Goal: Task Accomplishment & Management: Manage account settings

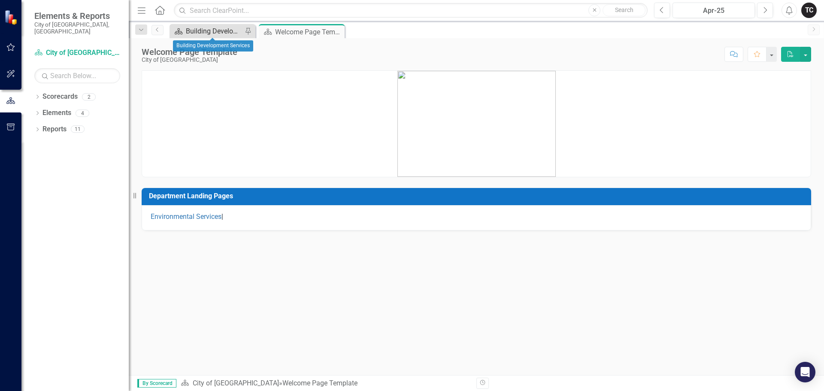
click at [212, 33] on div "Building Development Services" at bounding box center [214, 31] width 57 height 11
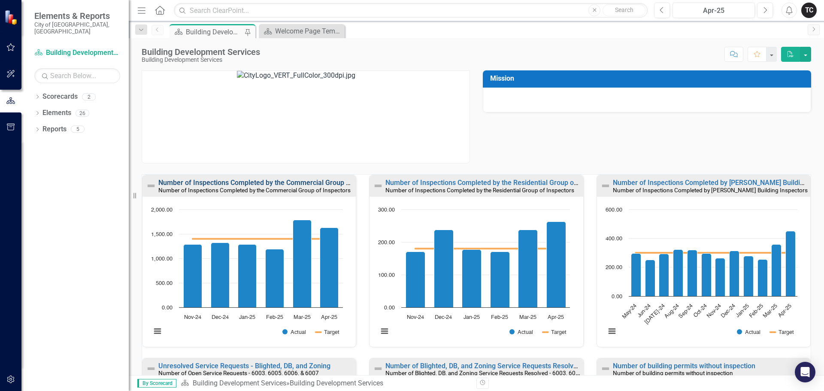
click at [249, 183] on link "Number of Inspections Completed by the Commercial Group of Inspectors" at bounding box center [272, 183] width 228 height 8
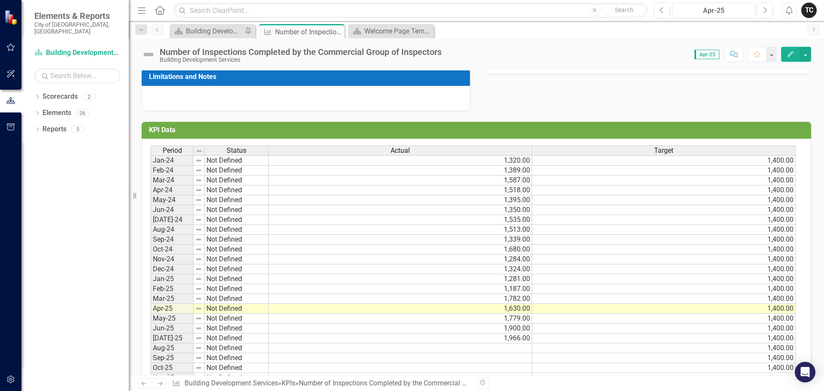
scroll to position [215, 0]
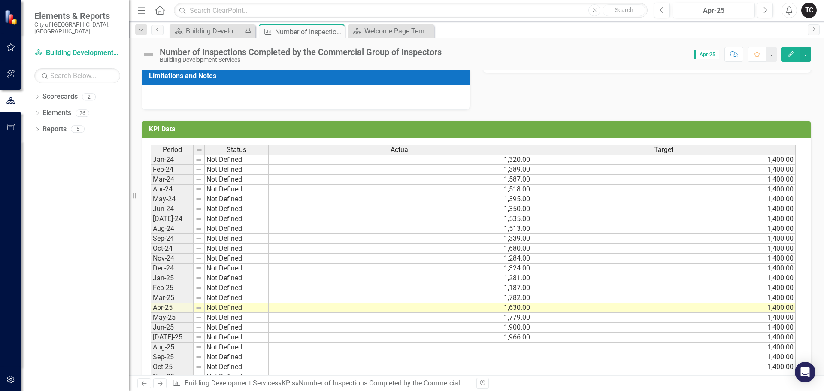
click at [514, 347] on td at bounding box center [401, 348] width 264 height 10
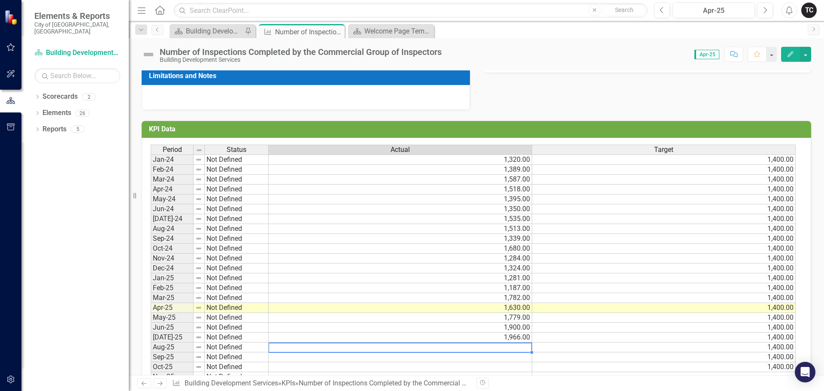
click at [528, 349] on td at bounding box center [401, 348] width 264 height 10
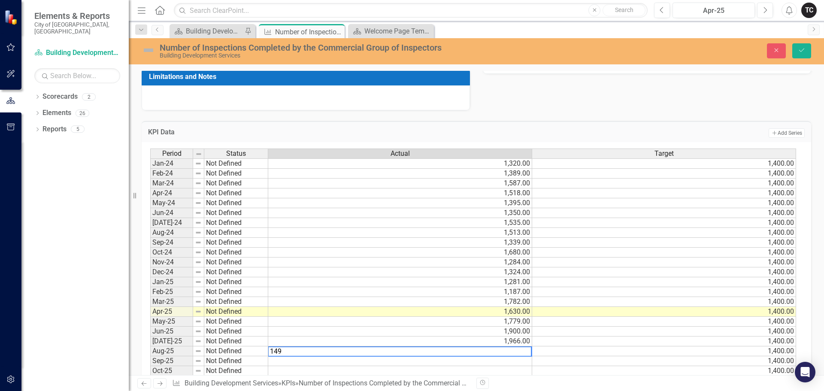
type textarea "1493"
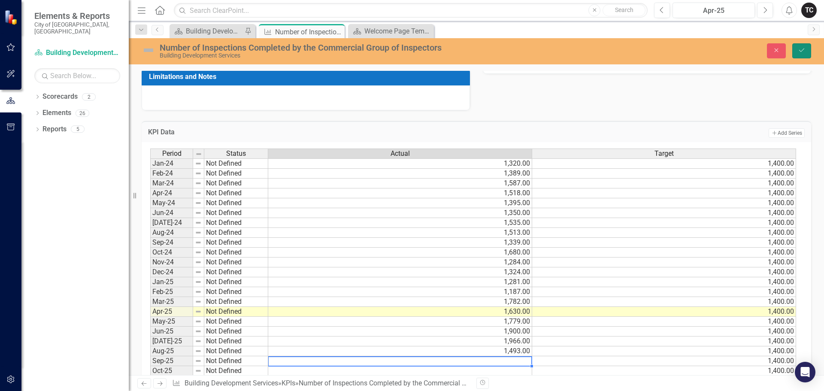
click at [803, 51] on icon "Save" at bounding box center [802, 50] width 8 height 6
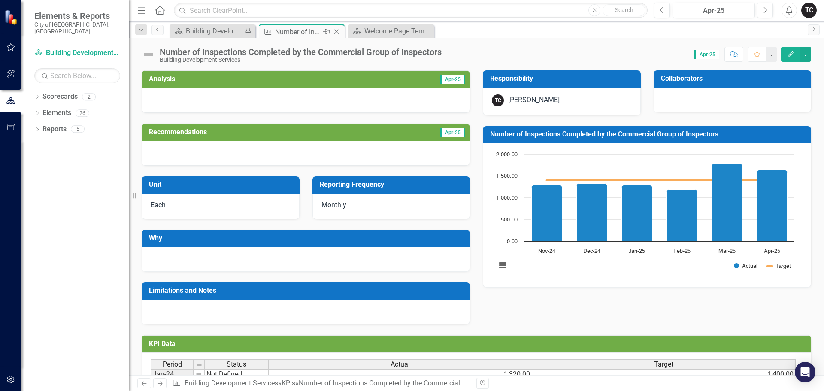
click at [336, 32] on icon "Close" at bounding box center [336, 31] width 9 height 7
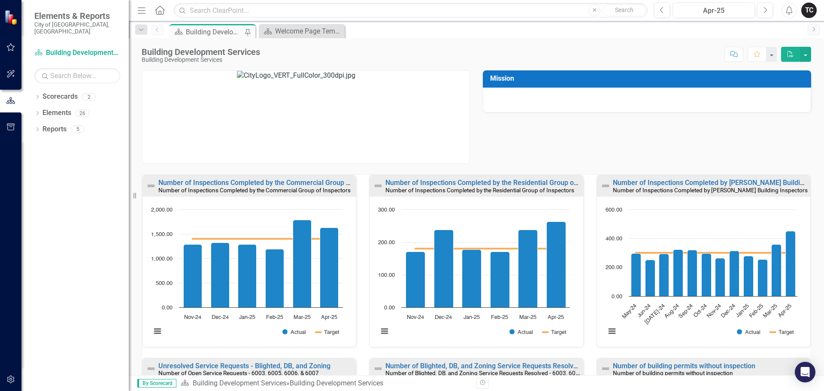
click at [207, 32] on div "Building Development Services" at bounding box center [214, 32] width 57 height 11
click at [440, 184] on link "Number of Inspections Completed by the Residential Group of Inspectors" at bounding box center [498, 183] width 225 height 8
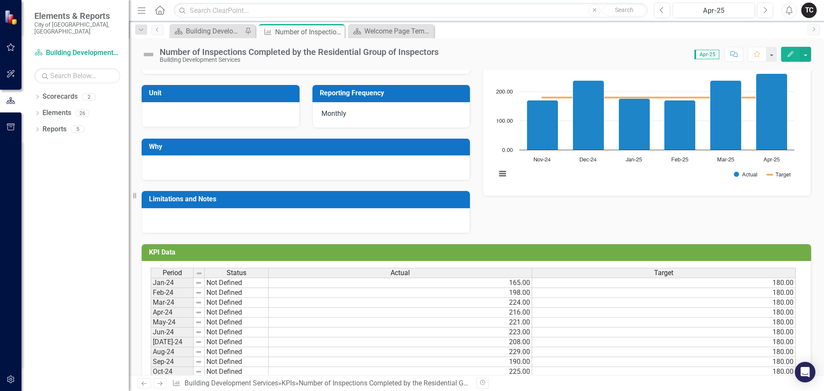
scroll to position [220, 0]
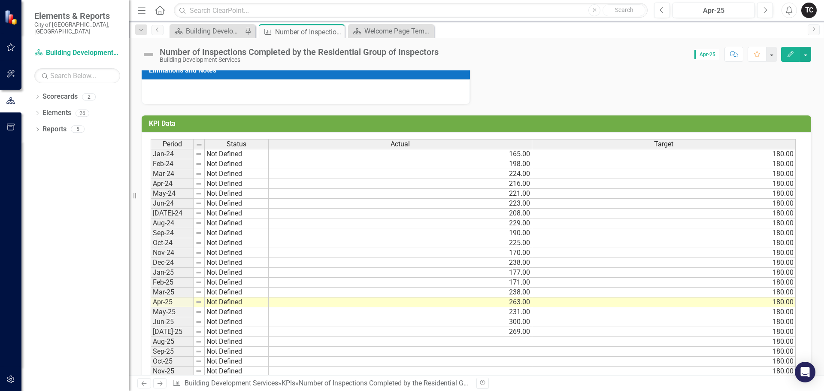
click at [519, 341] on td at bounding box center [401, 342] width 264 height 10
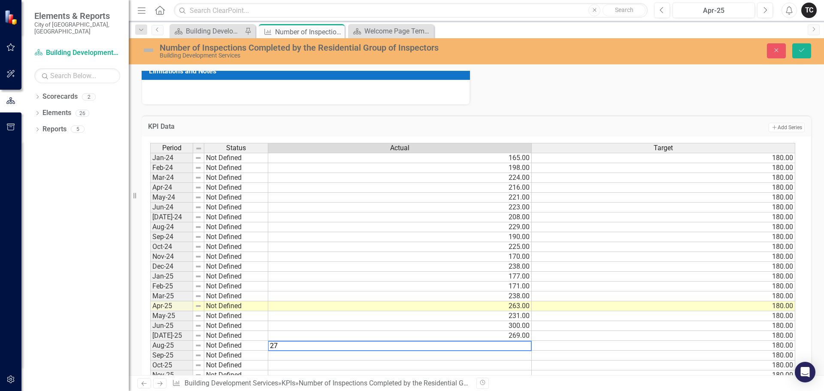
type textarea "277"
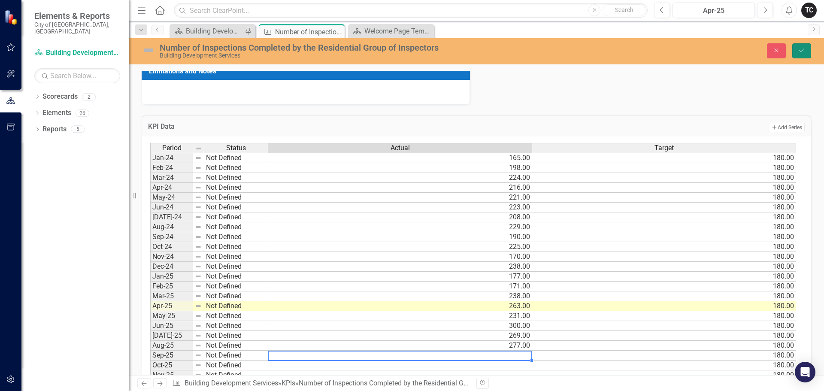
click at [805, 49] on icon "Save" at bounding box center [802, 50] width 8 height 6
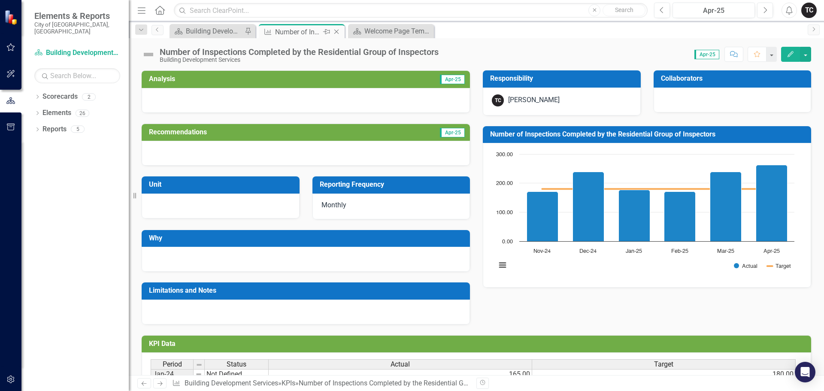
click at [337, 31] on icon "Close" at bounding box center [336, 31] width 9 height 7
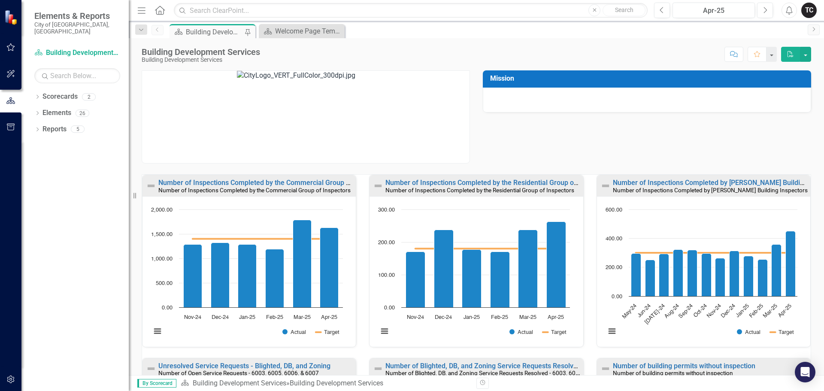
click at [202, 30] on div "Building Development Services" at bounding box center [214, 32] width 57 height 11
click at [681, 182] on link "Number of Inspections Completed by [PERSON_NAME] Building Inspectors" at bounding box center [727, 183] width 229 height 8
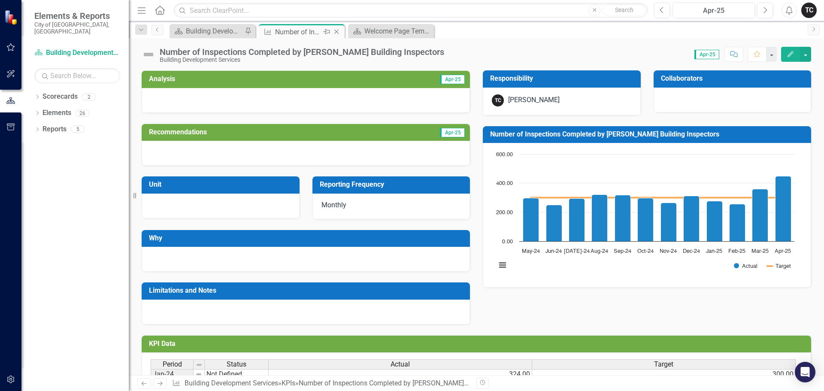
click at [337, 32] on icon at bounding box center [336, 32] width 5 height 5
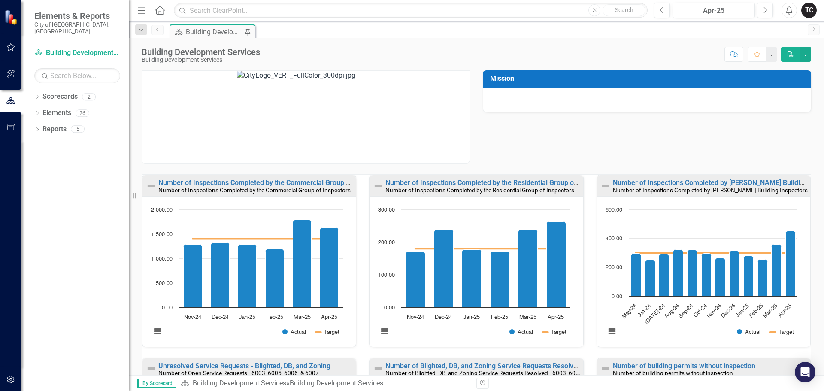
click at [203, 30] on div "Building Development Services" at bounding box center [214, 32] width 57 height 11
click at [689, 183] on link "Number of Inspections Completed by [PERSON_NAME] Building Inspectors" at bounding box center [727, 183] width 229 height 8
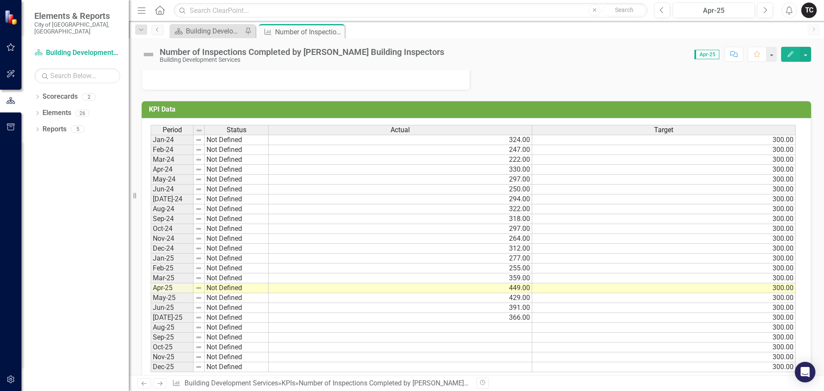
scroll to position [253, 0]
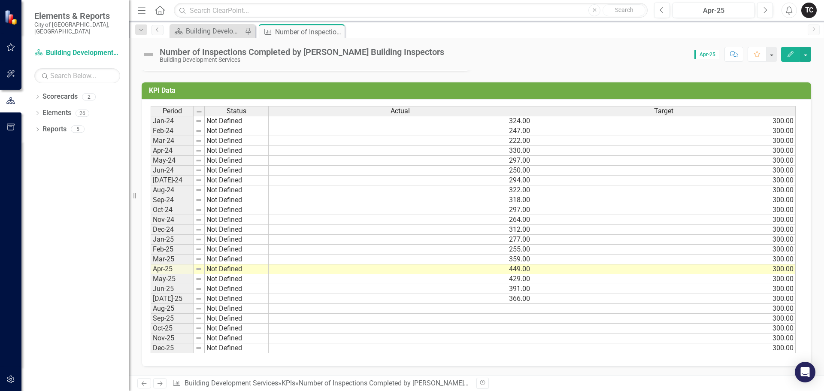
click at [523, 310] on td at bounding box center [401, 309] width 264 height 10
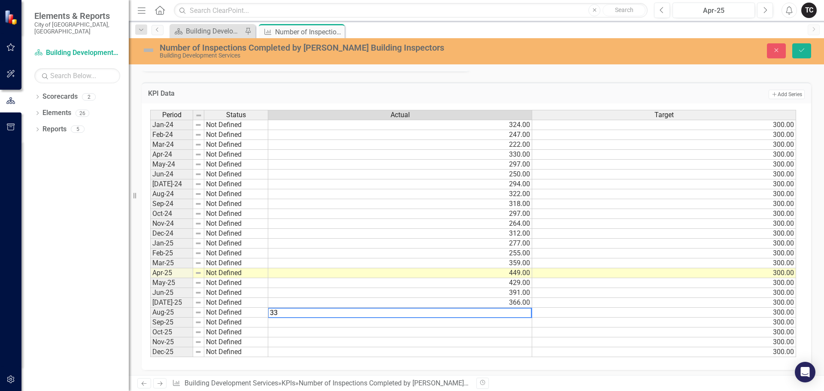
type textarea "339"
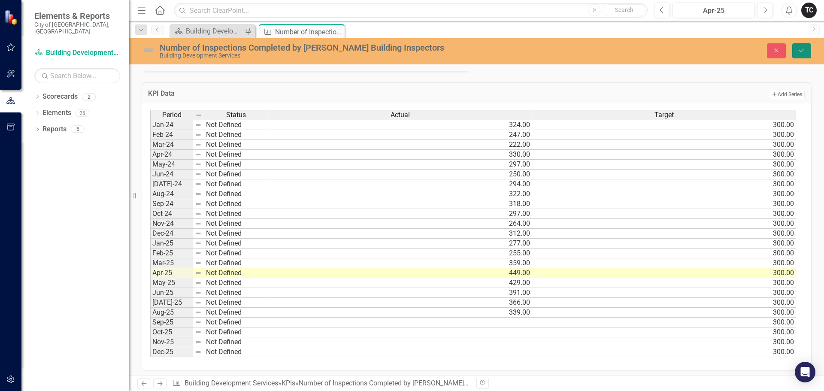
click at [804, 50] on icon "Save" at bounding box center [802, 50] width 8 height 6
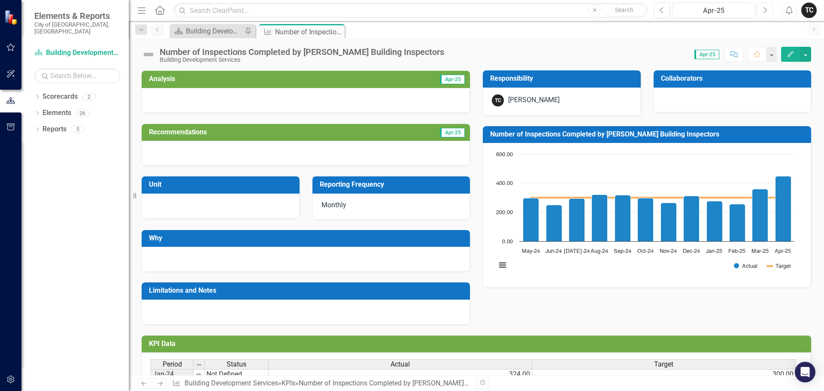
click at [763, 7] on icon "Next" at bounding box center [765, 10] width 5 height 8
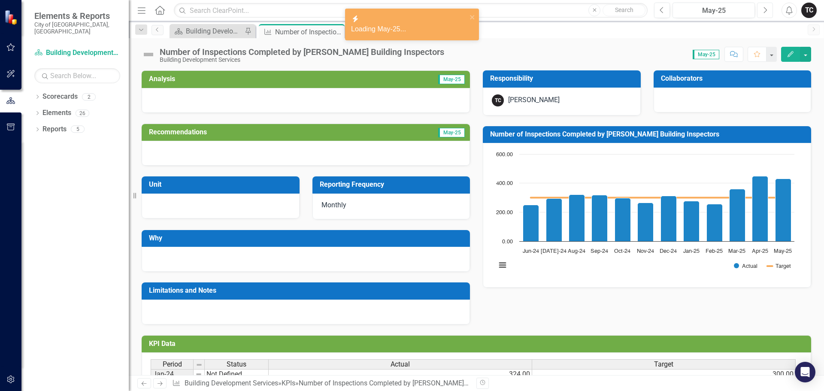
click at [763, 7] on icon "Next" at bounding box center [765, 10] width 5 height 8
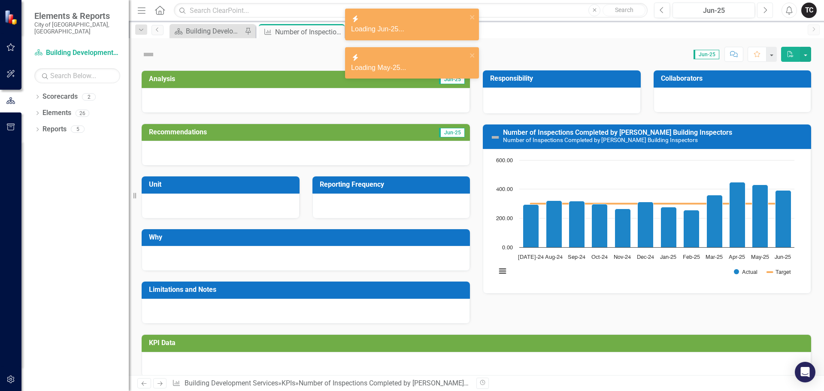
click at [764, 9] on icon "Next" at bounding box center [765, 10] width 5 height 8
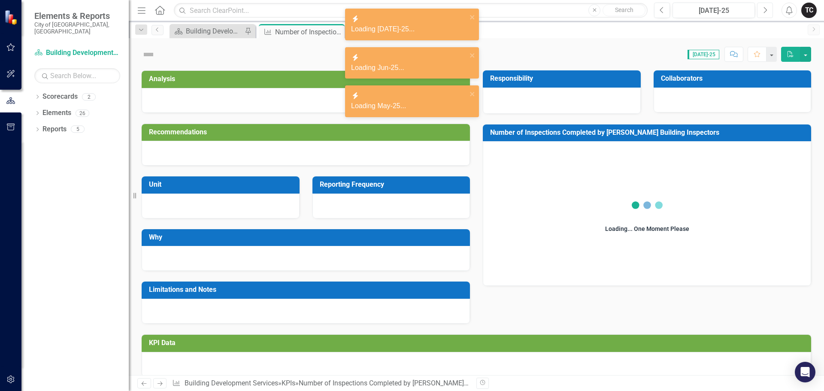
click at [765, 9] on icon "Next" at bounding box center [765, 10] width 5 height 8
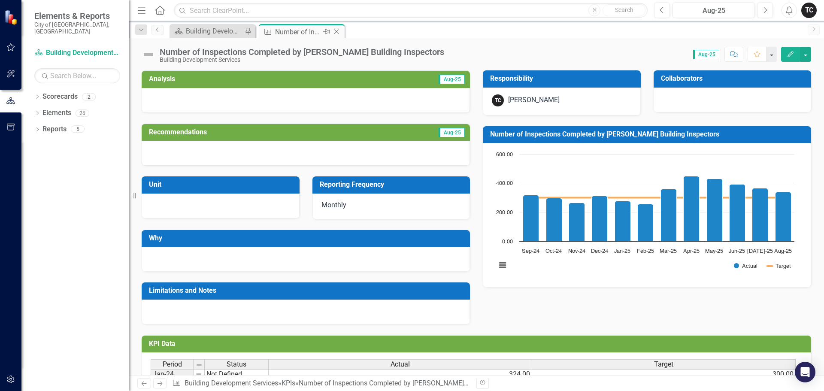
click at [337, 31] on icon at bounding box center [336, 32] width 5 height 5
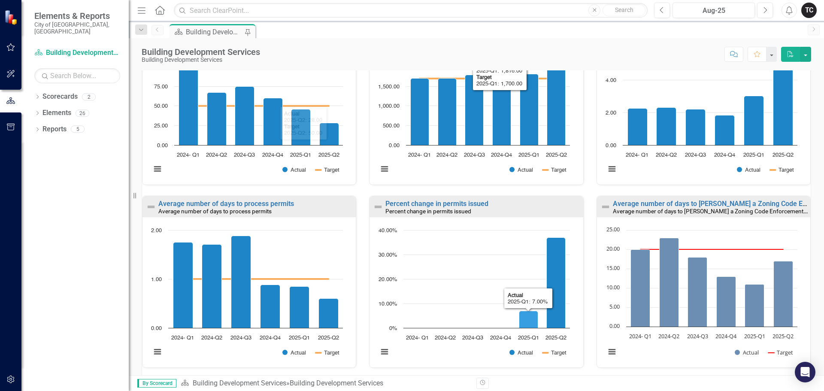
scroll to position [562, 0]
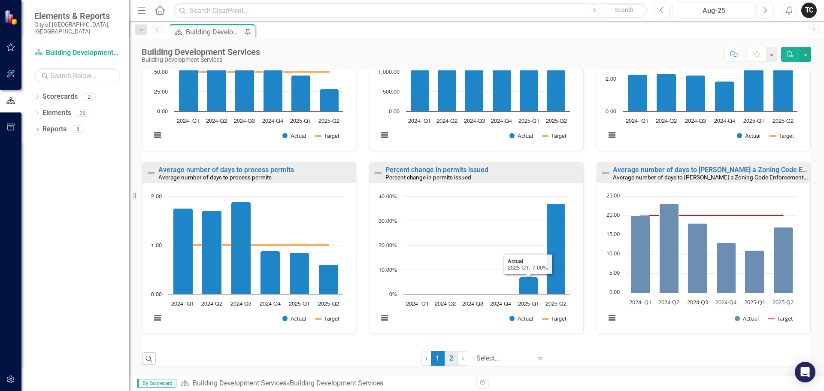
click at [445, 359] on link "2" at bounding box center [452, 358] width 14 height 15
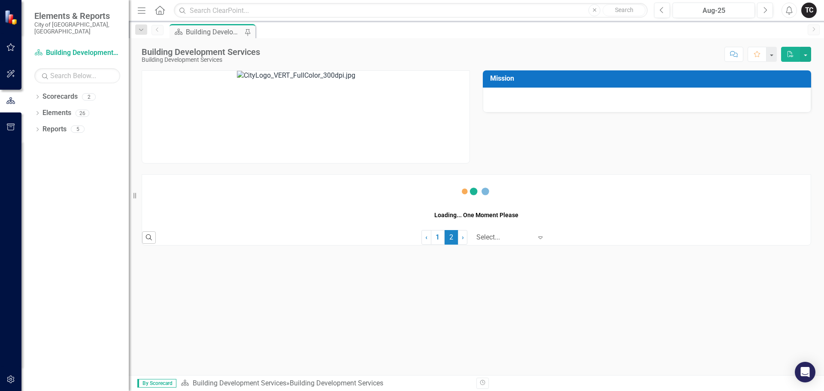
scroll to position [0, 0]
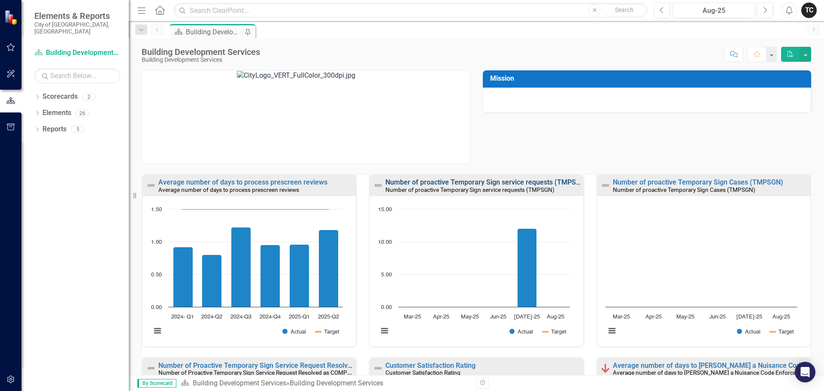
click at [507, 183] on link "Number of proactive Temporary Sign service requests (TMPSGN)" at bounding box center [487, 182] width 203 height 8
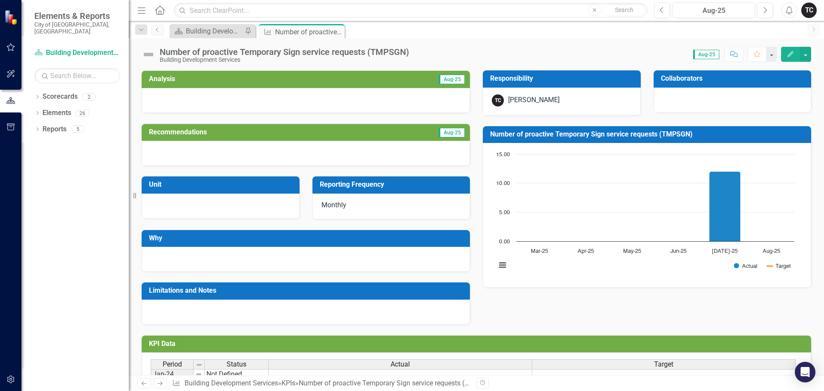
scroll to position [253, 0]
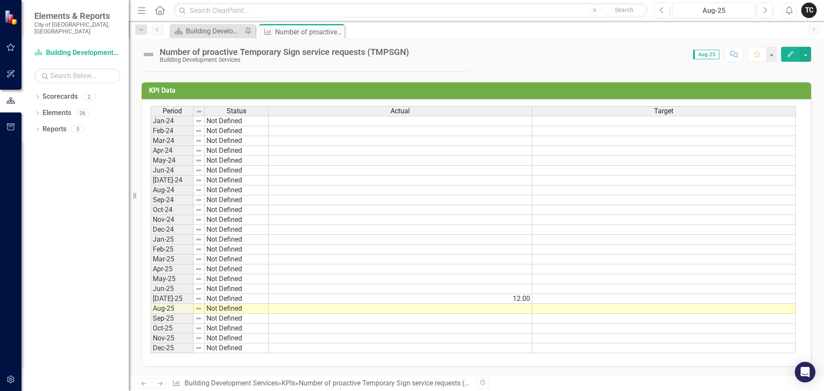
click at [514, 310] on td at bounding box center [401, 309] width 264 height 10
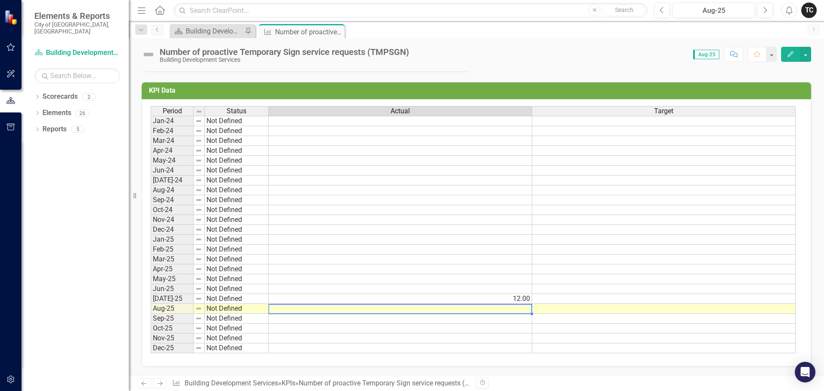
type textarea "2"
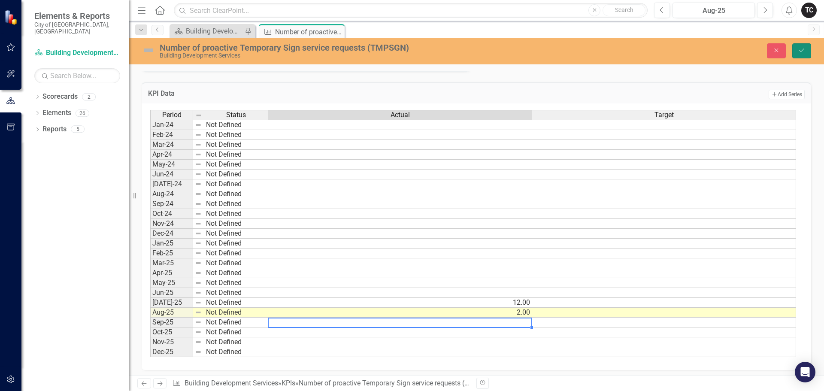
click at [801, 52] on icon "Save" at bounding box center [802, 50] width 8 height 6
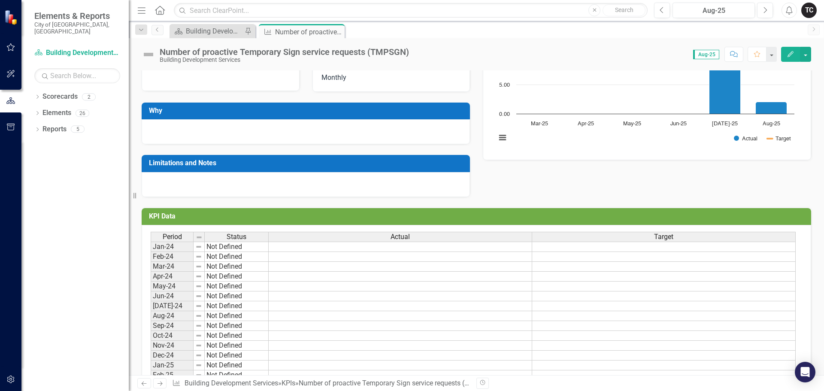
scroll to position [0, 0]
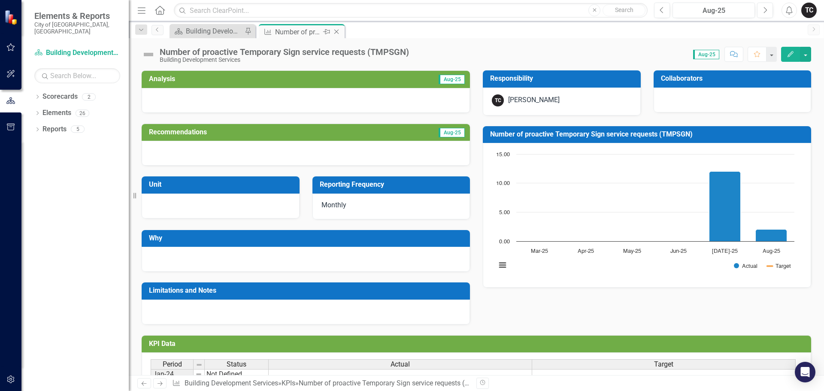
click at [338, 31] on icon "Close" at bounding box center [336, 31] width 9 height 7
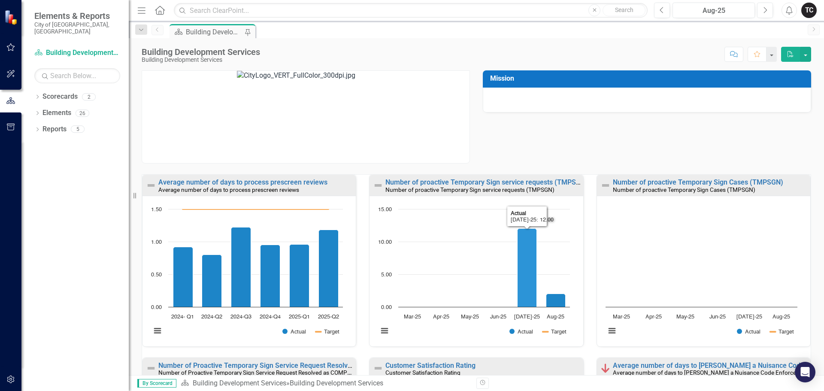
scroll to position [129, 0]
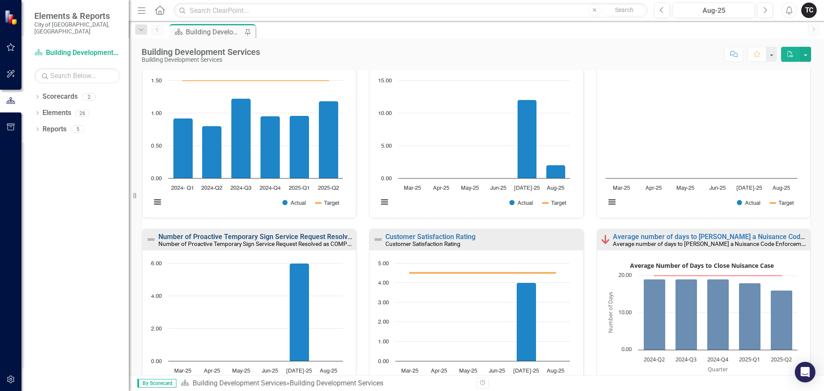
click at [230, 237] on link "Number of Proactive Temporary Sign Service Request Resolved as COMPLETE per Mon…" at bounding box center [296, 237] width 277 height 8
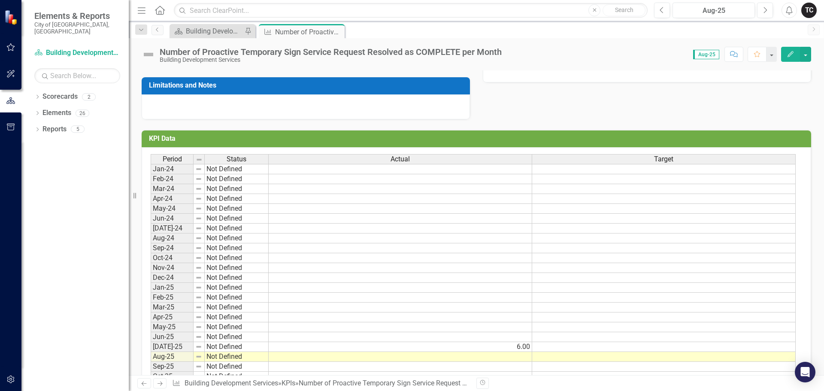
scroll to position [253, 0]
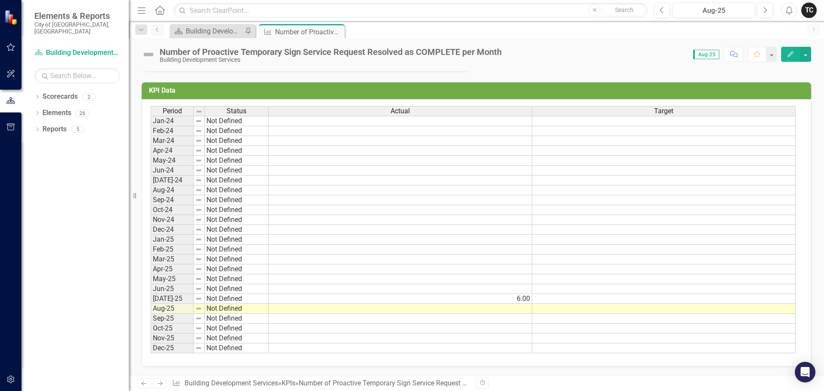
click at [521, 309] on td at bounding box center [401, 309] width 264 height 10
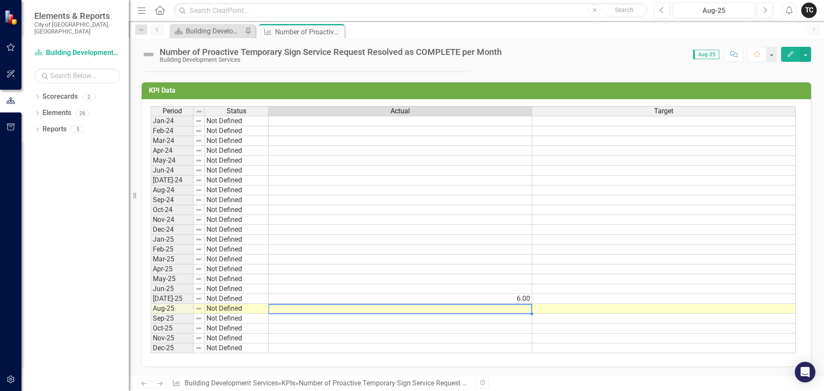
type textarea "4"
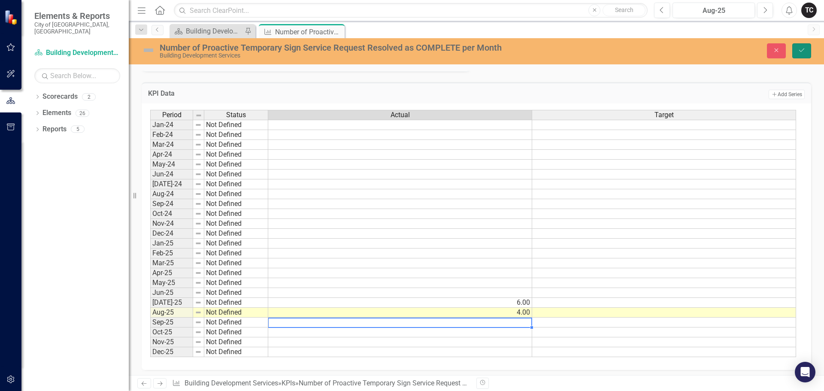
click at [803, 51] on icon "Save" at bounding box center [802, 50] width 8 height 6
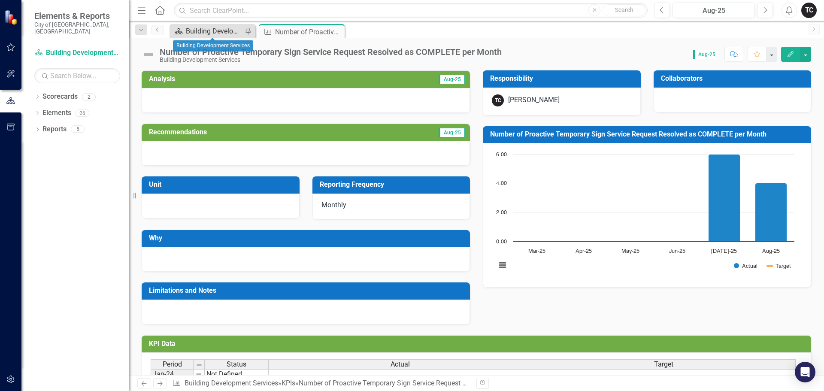
click at [210, 30] on div "Building Development Services" at bounding box center [214, 31] width 57 height 11
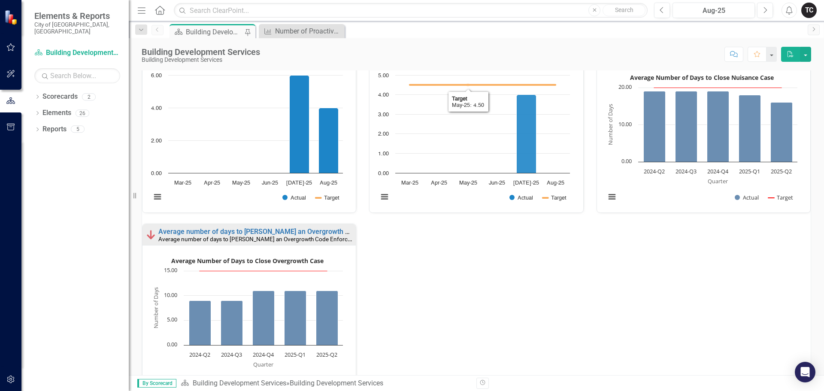
scroll to position [379, 0]
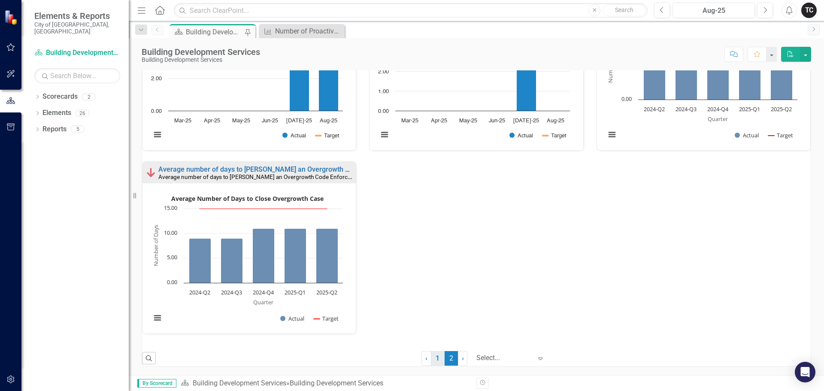
click at [431, 362] on link "1" at bounding box center [438, 358] width 14 height 15
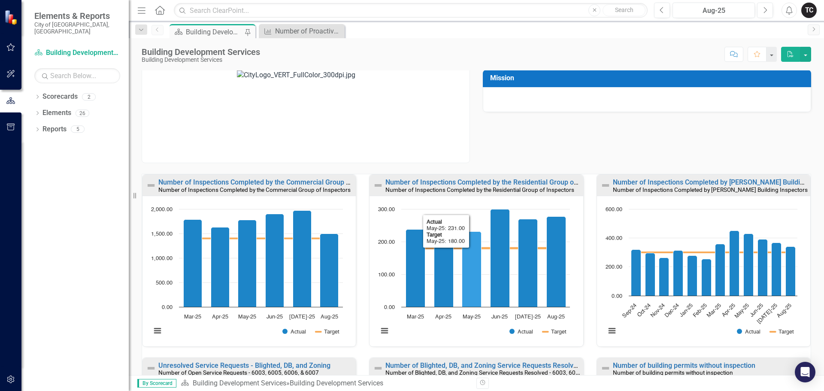
scroll to position [0, 0]
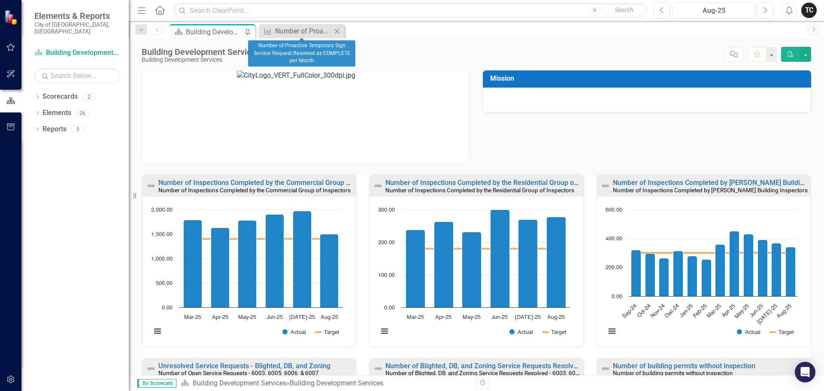
click at [337, 33] on icon "Close" at bounding box center [337, 31] width 9 height 7
